Goal: Task Accomplishment & Management: Complete application form

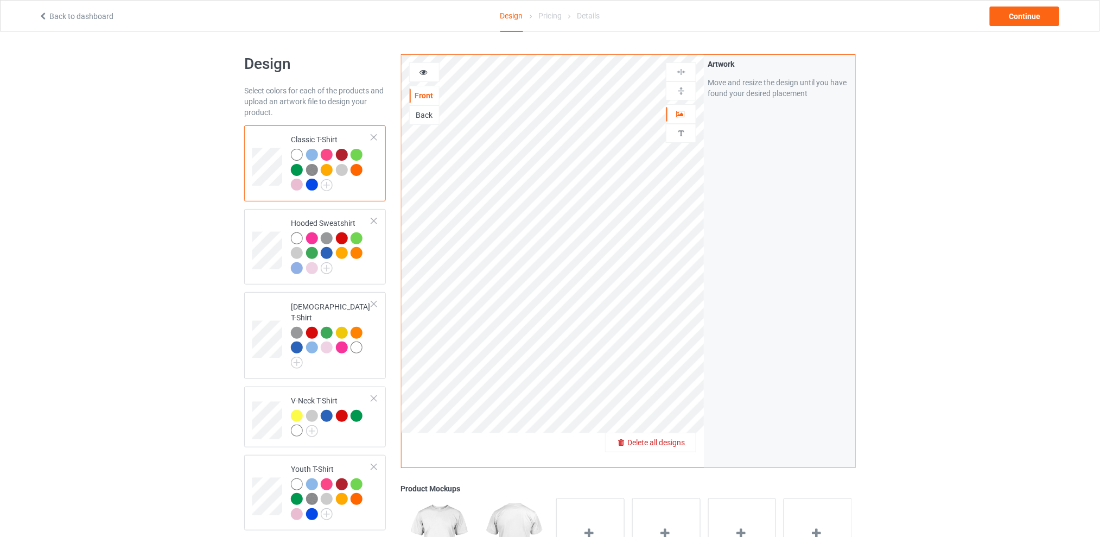
click at [680, 442] on span "Delete all designs" at bounding box center [656, 442] width 58 height 9
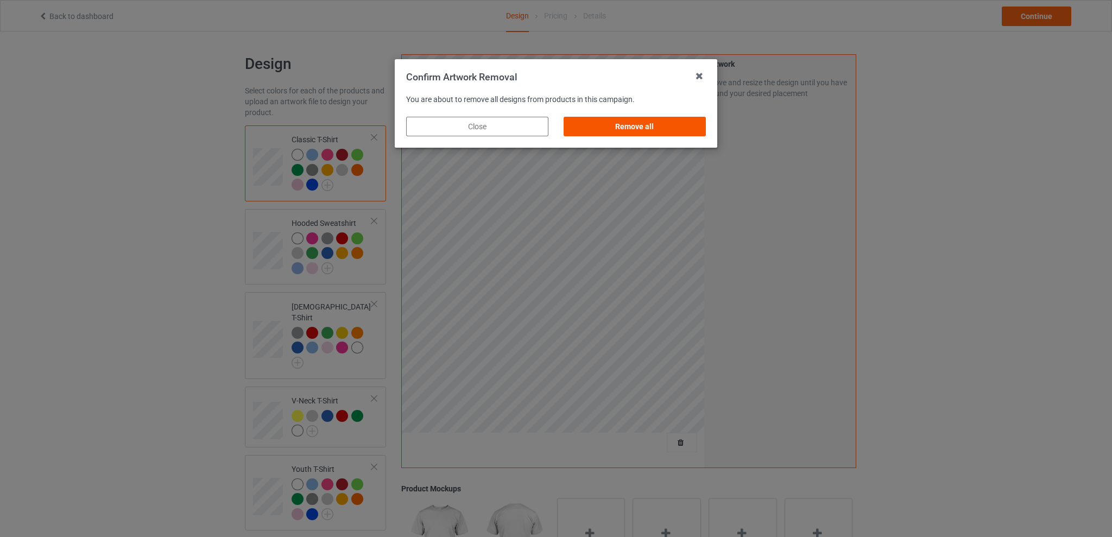
click at [655, 122] on div "Remove all" at bounding box center [634, 127] width 142 height 20
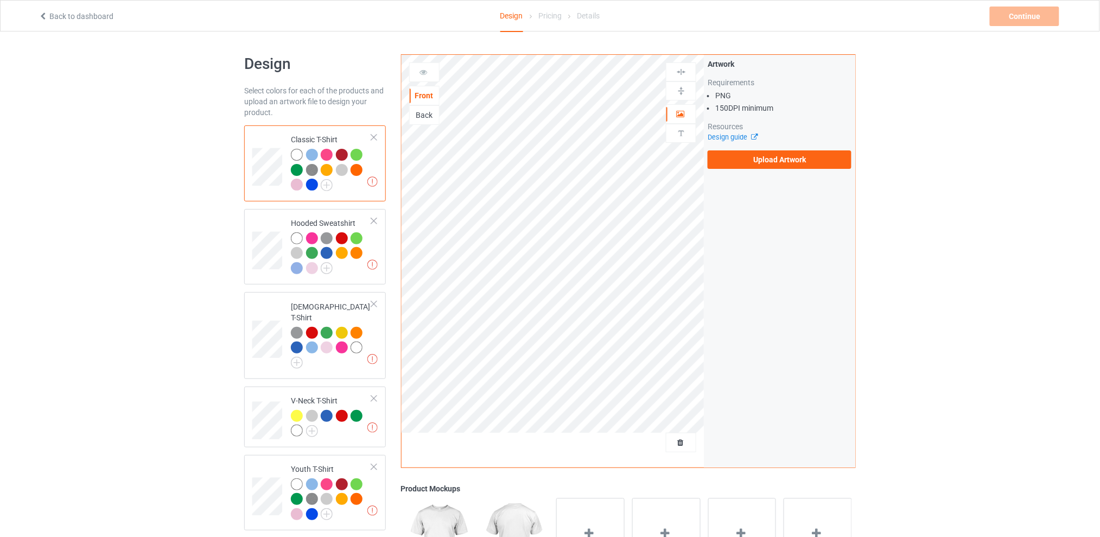
click at [424, 117] on div "Back" at bounding box center [424, 115] width 29 height 11
click at [748, 158] on label "Upload Artwork" at bounding box center [780, 159] width 144 height 18
click at [0, 0] on input "Upload Artwork" at bounding box center [0, 0] width 0 height 0
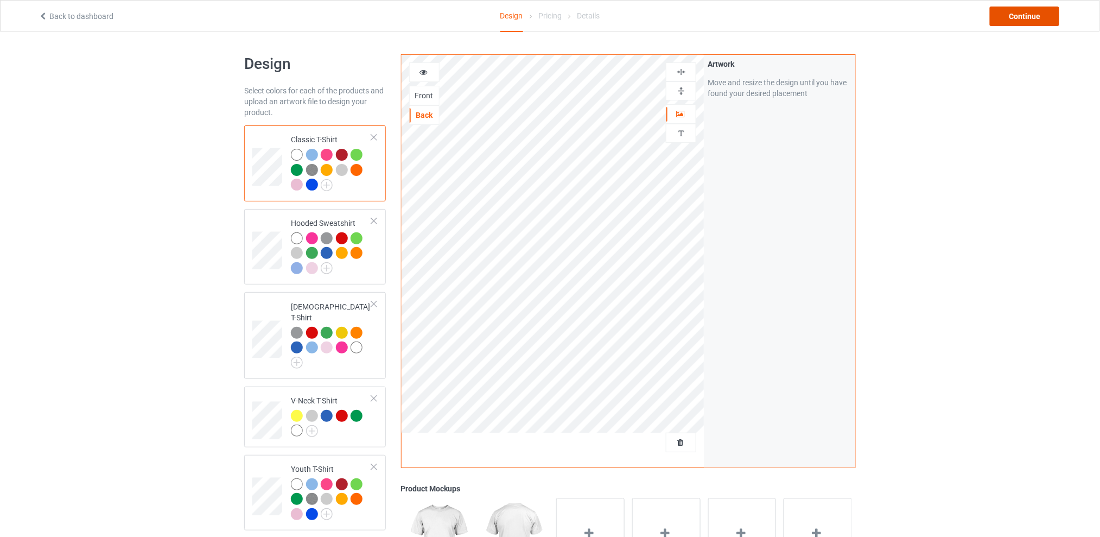
click at [1027, 14] on div "Continue" at bounding box center [1024, 17] width 69 height 20
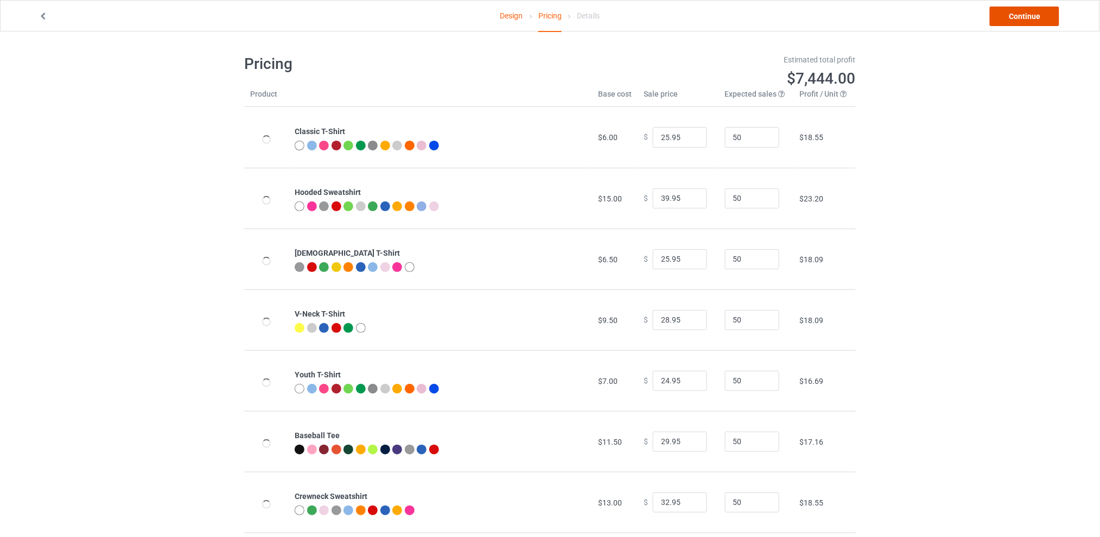
click at [1010, 21] on link "Continue" at bounding box center [1024, 17] width 69 height 20
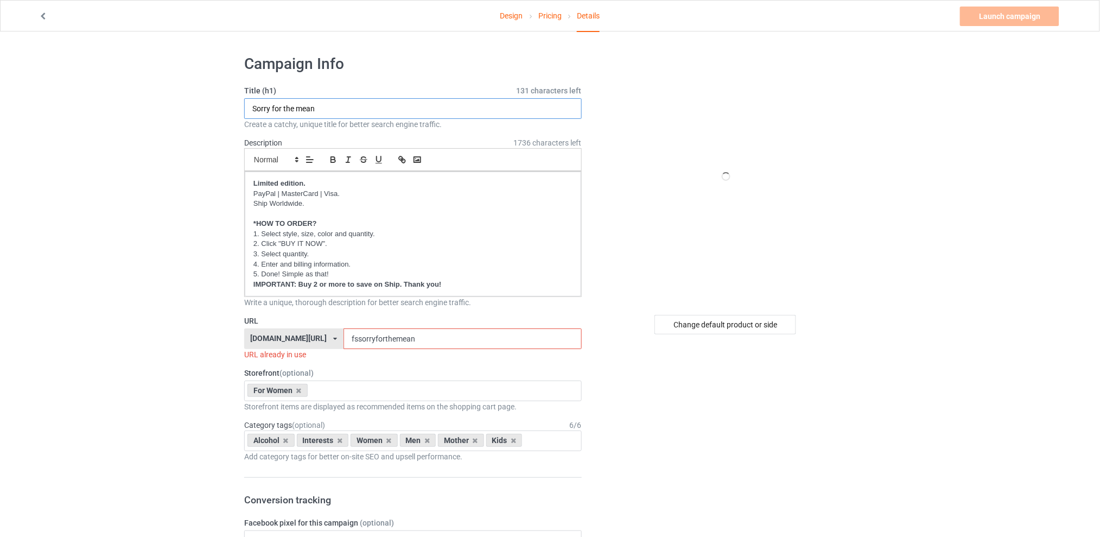
drag, startPoint x: 366, startPoint y: 110, endPoint x: 205, endPoint y: 110, distance: 161.2
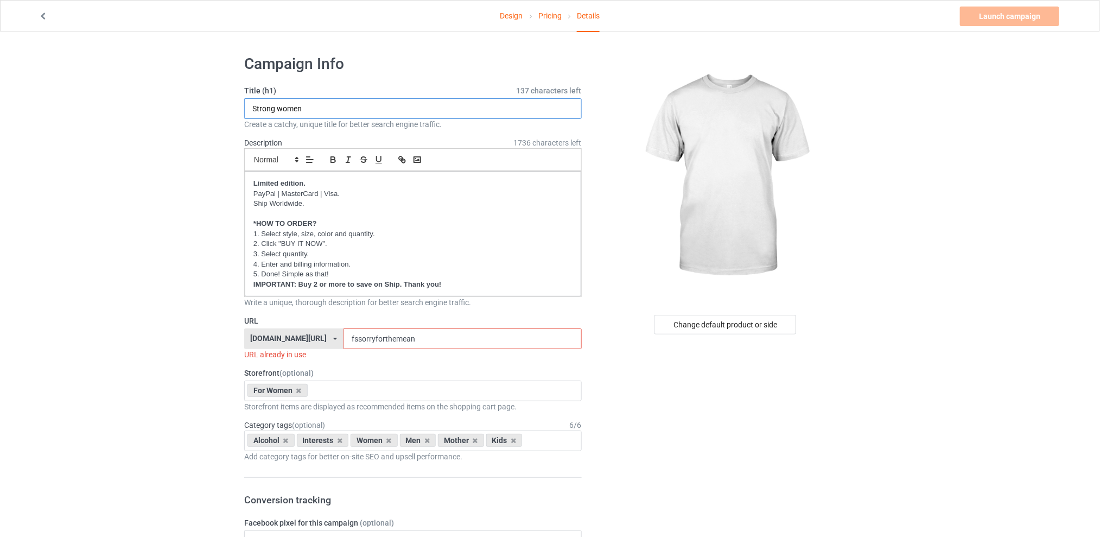
type input "Strong women"
drag, startPoint x: 438, startPoint y: 338, endPoint x: 337, endPoint y: 342, distance: 101.0
click at [337, 342] on div "[DOMAIN_NAME][URL] [DOMAIN_NAME][URL] [DOMAIN_NAME][URL] [DOMAIN_NAME][URL] 5d7…" at bounding box center [413, 338] width 338 height 21
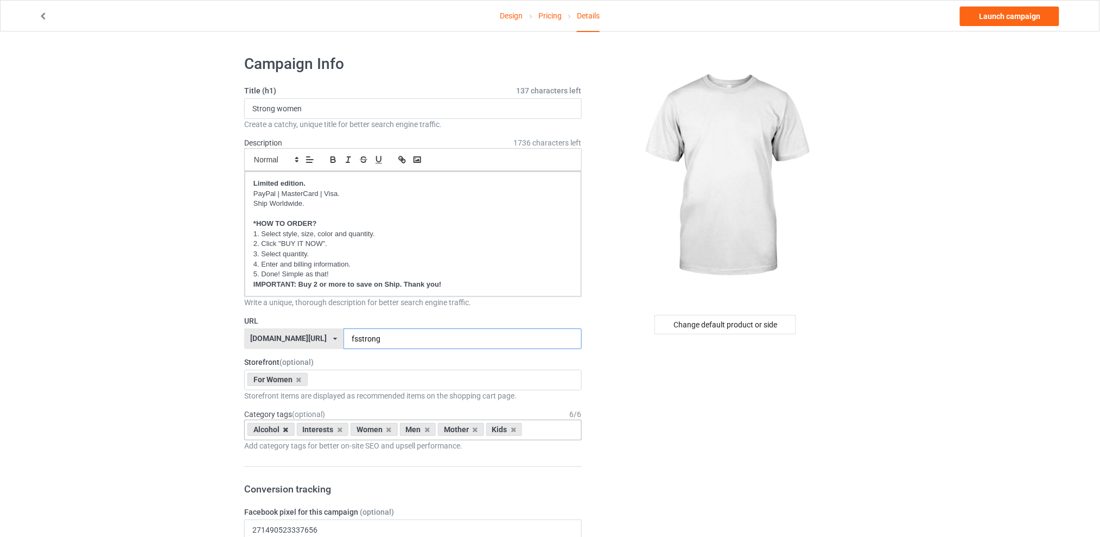
type input "fsstrong"
click at [287, 431] on icon at bounding box center [285, 429] width 5 height 7
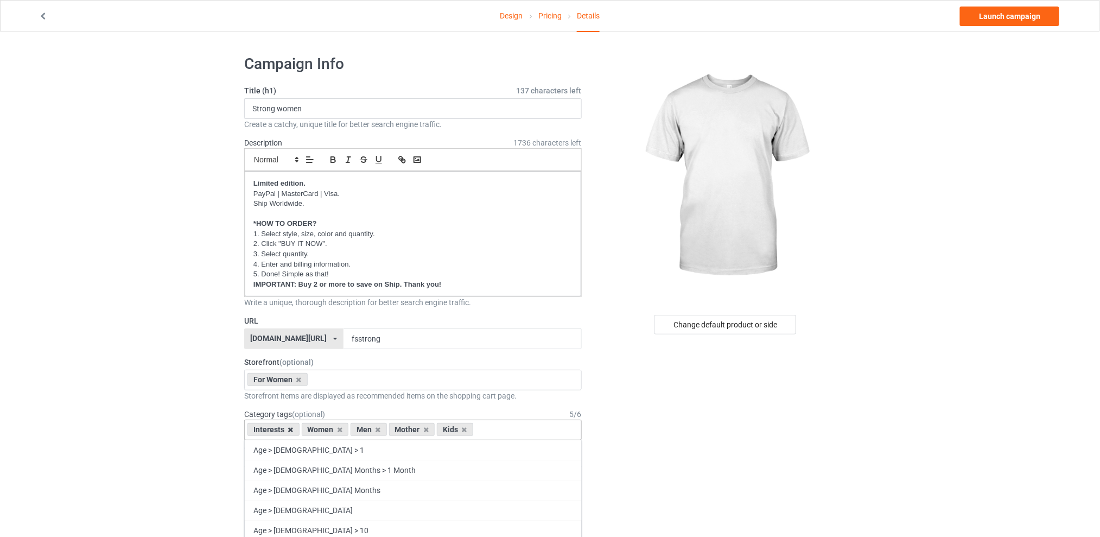
click at [290, 431] on icon at bounding box center [290, 429] width 5 height 7
click at [325, 433] on icon at bounding box center [323, 429] width 5 height 7
click at [333, 431] on icon at bounding box center [333, 429] width 5 height 7
click at [322, 431] on icon at bounding box center [323, 429] width 5 height 7
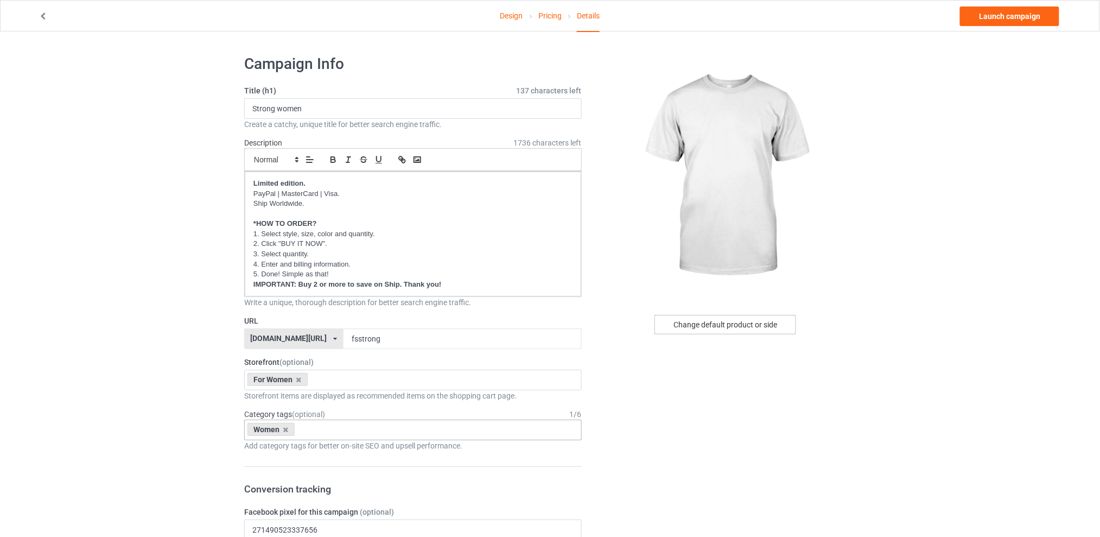
click at [743, 324] on div "Change default product or side" at bounding box center [726, 325] width 142 height 20
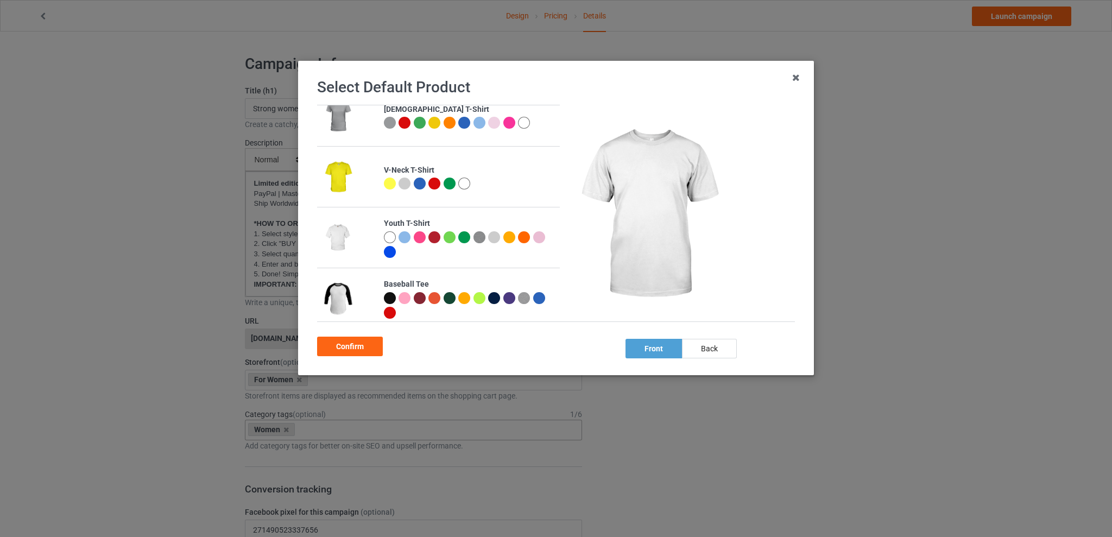
scroll to position [274, 0]
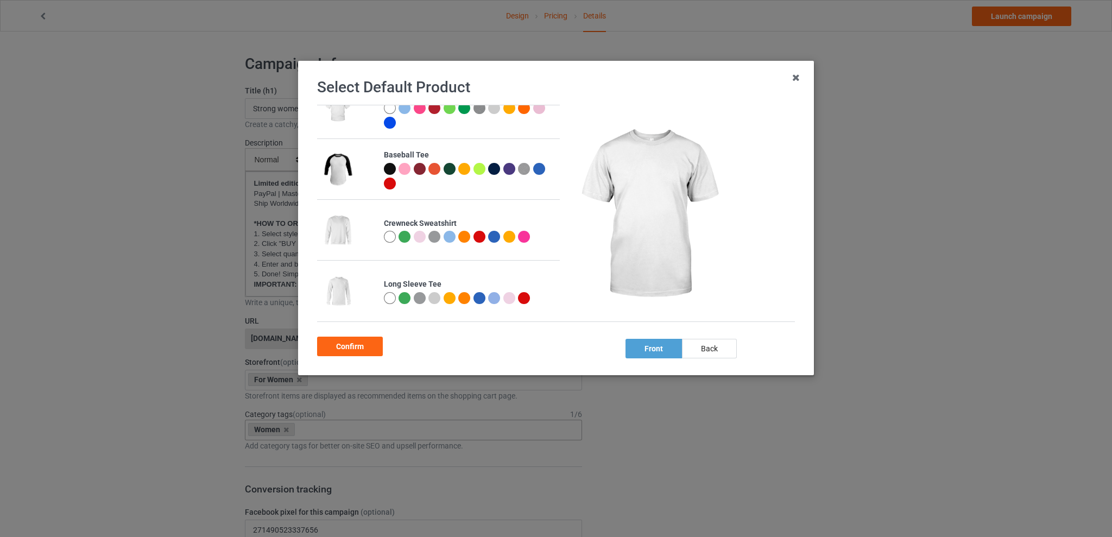
click at [523, 233] on div at bounding box center [524, 237] width 12 height 12
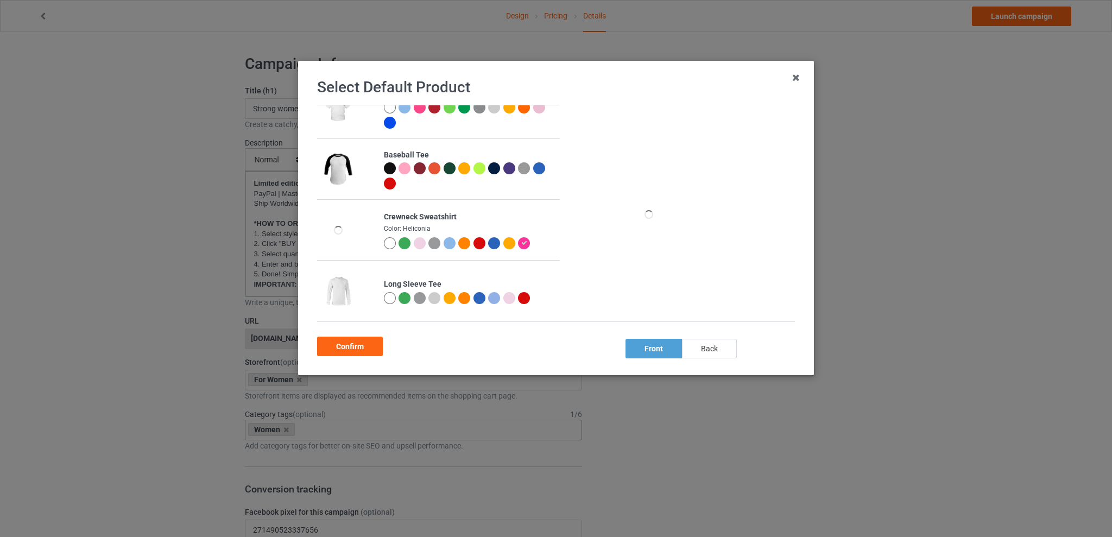
click at [713, 348] on div "back" at bounding box center [709, 349] width 55 height 20
click at [349, 335] on div "Confirm" at bounding box center [556, 344] width 478 height 23
click at [349, 346] on div "Confirm" at bounding box center [350, 347] width 66 height 20
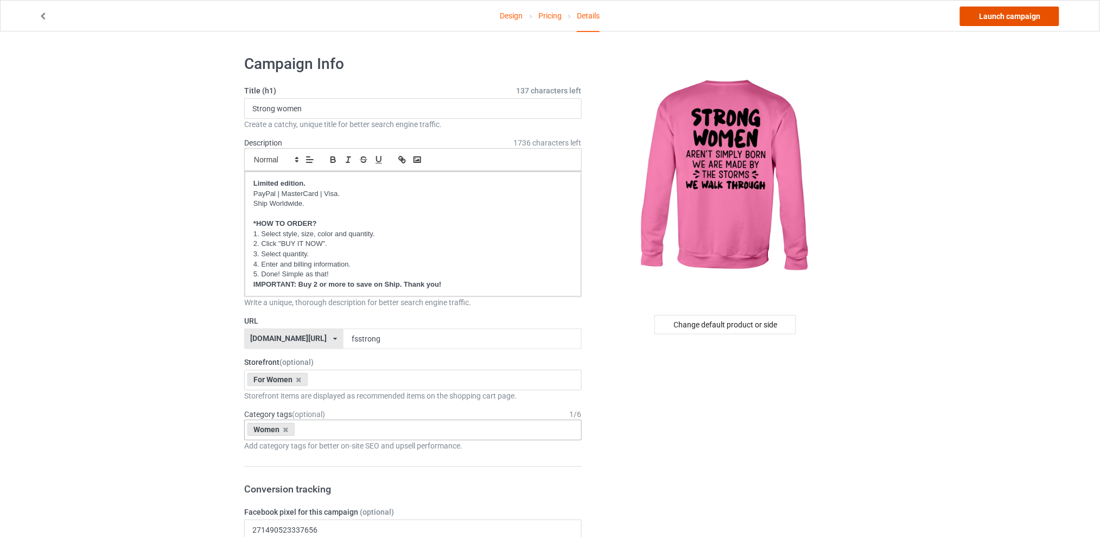
click at [983, 16] on link "Launch campaign" at bounding box center [1009, 17] width 99 height 20
